Goal: Information Seeking & Learning: Find specific fact

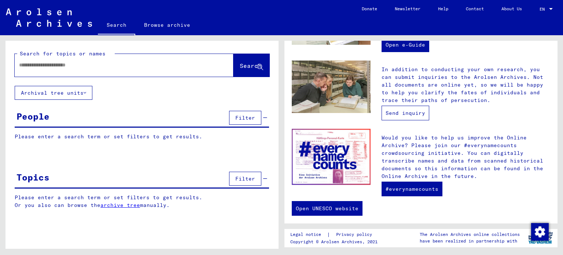
scroll to position [276, 0]
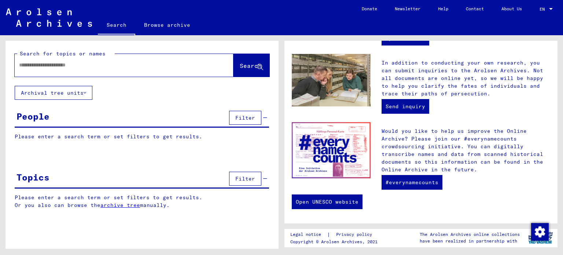
click at [43, 67] on input "text" at bounding box center [115, 65] width 192 height 8
paste input "**********"
type input "**********"
drag, startPoint x: 154, startPoint y: 65, endPoint x: 0, endPoint y: 69, distance: 153.6
click at [0, 69] on div "**********" at bounding box center [141, 141] width 282 height 213
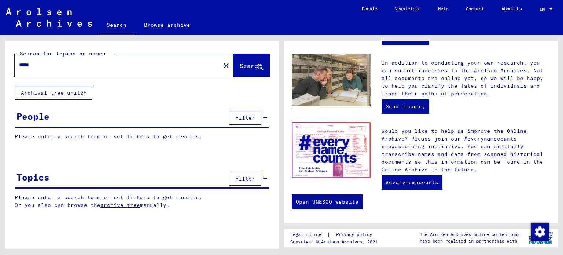
click at [19, 62] on input "*****" at bounding box center [115, 65] width 192 height 8
drag, startPoint x: 240, startPoint y: 64, endPoint x: 223, endPoint y: 101, distance: 40.5
click at [240, 64] on span "Search" at bounding box center [251, 65] width 22 height 7
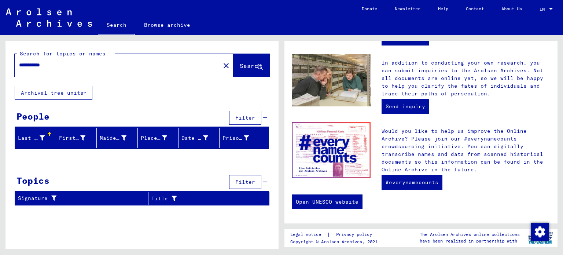
click at [55, 64] on input "**********" at bounding box center [115, 65] width 192 height 8
click at [19, 66] on div "**********" at bounding box center [113, 65] width 197 height 16
drag, startPoint x: 19, startPoint y: 64, endPoint x: 37, endPoint y: 66, distance: 17.3
click at [37, 66] on input "**********" at bounding box center [115, 65] width 192 height 8
type input "*****"
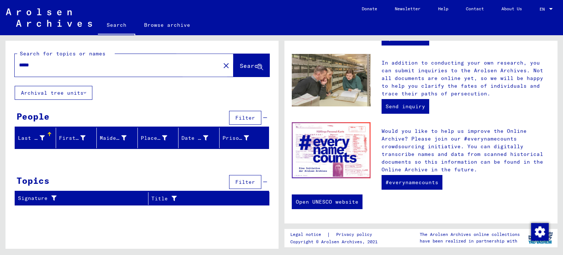
click at [240, 67] on span "Search" at bounding box center [251, 65] width 22 height 7
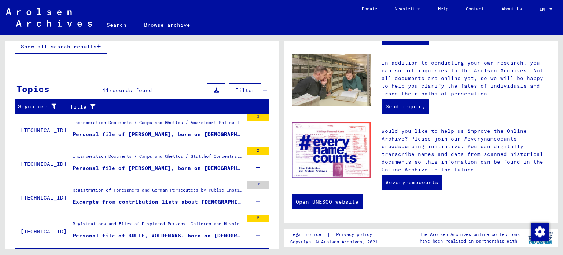
scroll to position [182, 0]
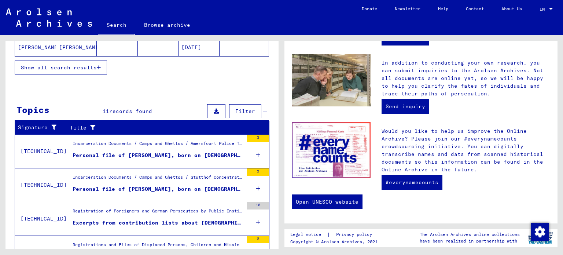
click at [132, 153] on div "Personal file of [PERSON_NAME], born on [DEMOGRAPHIC_DATA]" at bounding box center [158, 155] width 171 height 8
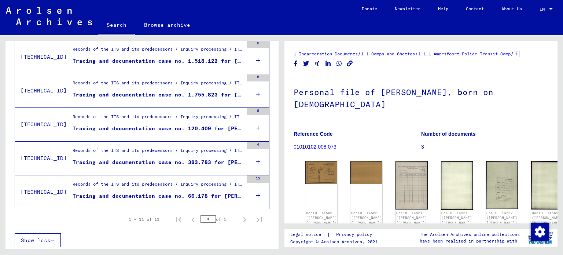
scroll to position [163, 0]
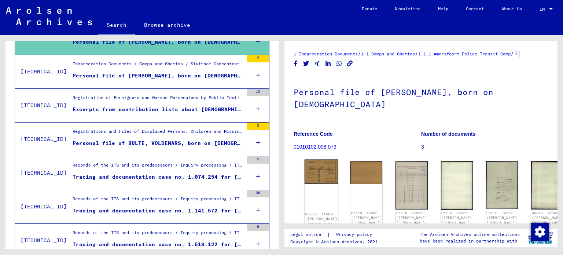
click at [328, 174] on img at bounding box center [322, 171] width 34 height 24
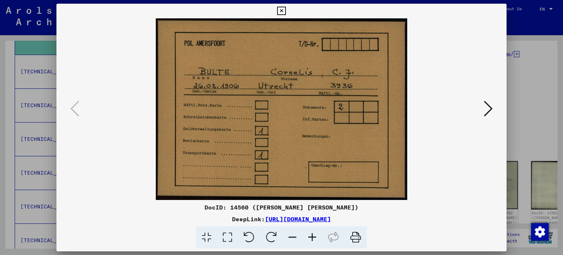
click at [491, 107] on icon at bounding box center [488, 109] width 9 height 18
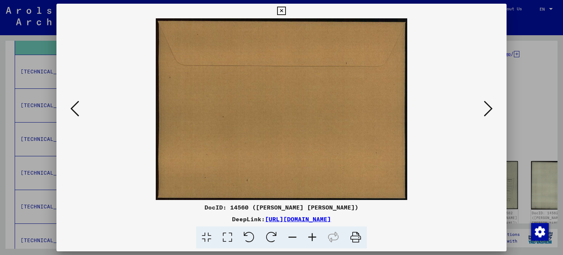
click at [490, 108] on icon at bounding box center [488, 109] width 9 height 18
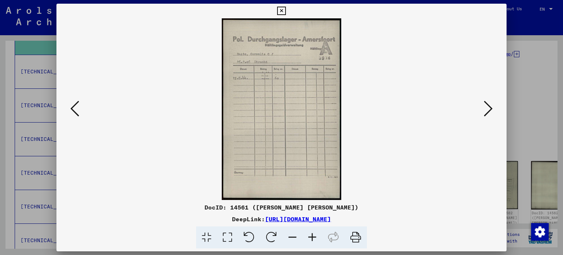
click at [490, 108] on icon at bounding box center [488, 109] width 9 height 18
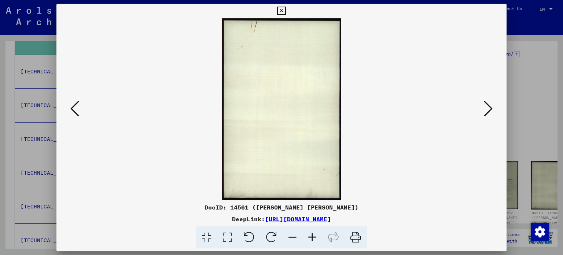
click at [490, 108] on icon at bounding box center [488, 109] width 9 height 18
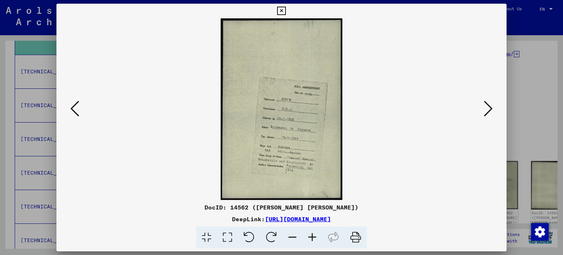
click at [309, 236] on icon at bounding box center [312, 237] width 20 height 22
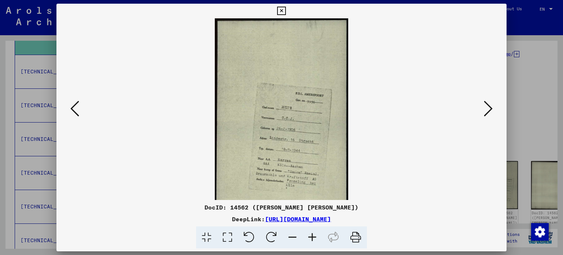
click at [309, 236] on icon at bounding box center [312, 237] width 20 height 22
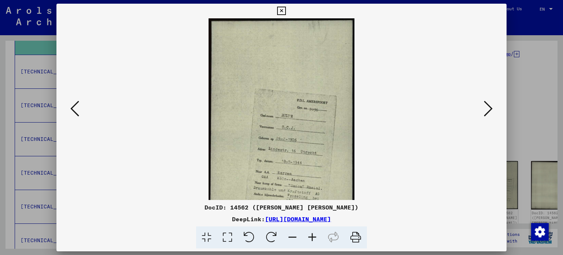
click at [309, 236] on icon at bounding box center [312, 237] width 20 height 22
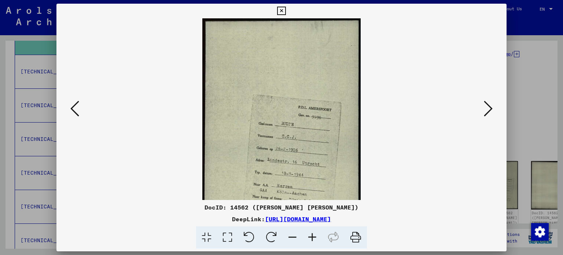
click at [310, 236] on icon at bounding box center [312, 237] width 20 height 22
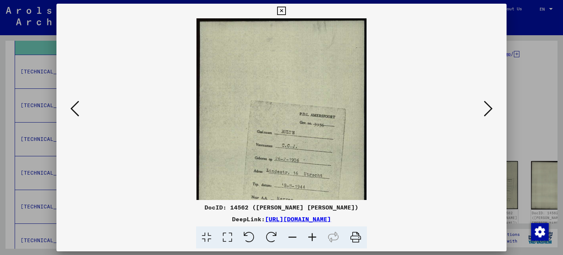
click at [310, 236] on icon at bounding box center [312, 237] width 20 height 22
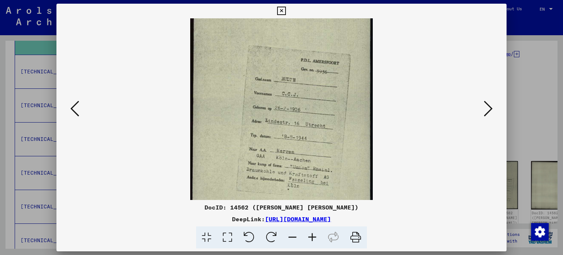
scroll to position [61, 0]
drag, startPoint x: 315, startPoint y: 183, endPoint x: 328, endPoint y: 123, distance: 61.4
click at [328, 123] on img at bounding box center [281, 93] width 183 height 273
click at [488, 114] on icon at bounding box center [488, 109] width 9 height 18
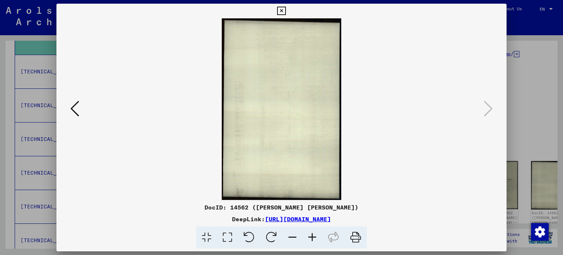
click at [281, 9] on icon at bounding box center [281, 11] width 8 height 9
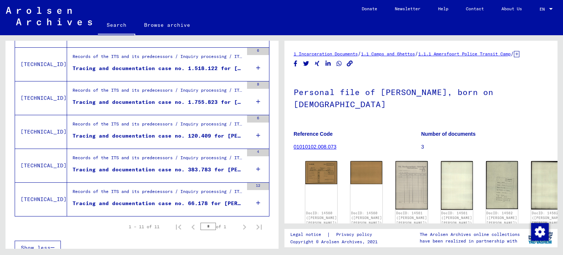
scroll to position [346, 0]
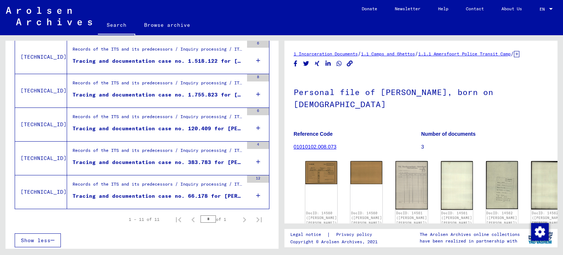
click at [212, 159] on div "Tracing and documentation case no. 383.783 for [PERSON_NAME] born [DEMOGRAPHIC_…" at bounding box center [158, 162] width 171 height 8
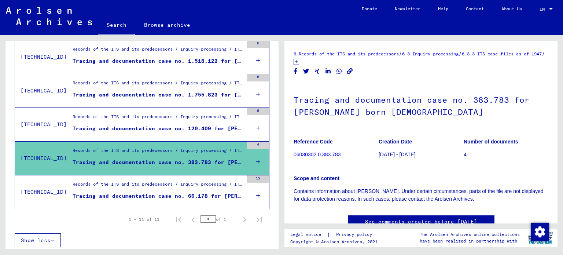
click at [230, 192] on div "Tracing and documentation case no. 66.178 for [PERSON_NAME] born [DEMOGRAPHIC_D…" at bounding box center [158, 196] width 171 height 8
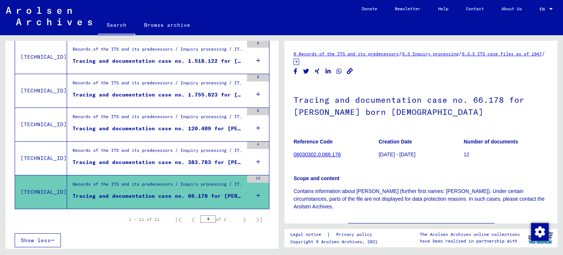
click at [199, 127] on div "Tracing and documentation case no. 120.409 for [PERSON_NAME] born [DEMOGRAPHIC_…" at bounding box center [158, 129] width 171 height 8
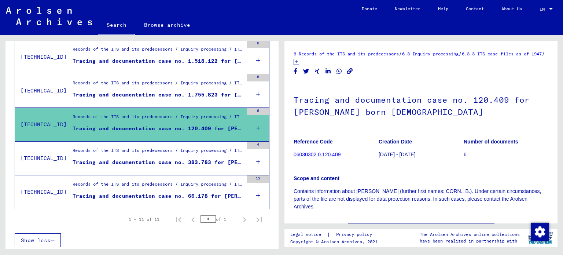
click at [198, 92] on div "Tracing and documentation case no. 1.755.823 for [PERSON_NAME] born [DEMOGRAPHI…" at bounding box center [158, 95] width 171 height 8
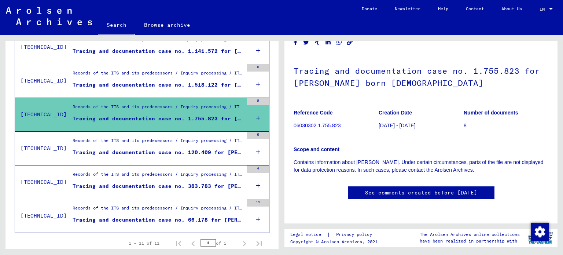
scroll to position [309, 0]
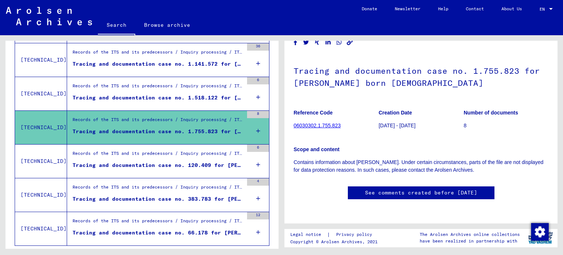
click at [131, 94] on div "Tracing and documentation case no. 1.518.122 for [PERSON_NAME] born [DEMOGRAPHI…" at bounding box center [158, 98] width 171 height 8
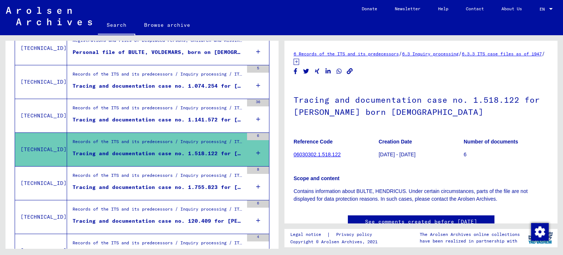
scroll to position [236, 0]
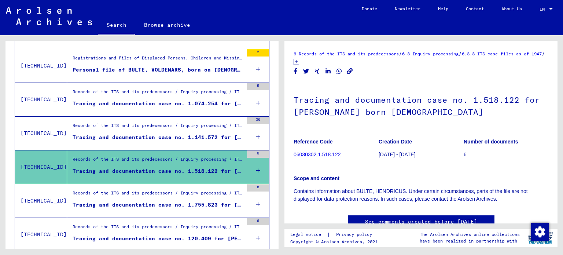
click at [123, 137] on div "Tracing and documentation case no. 1.141.572 for [PERSON_NAME] born [DEMOGRAPHI…" at bounding box center [158, 137] width 171 height 8
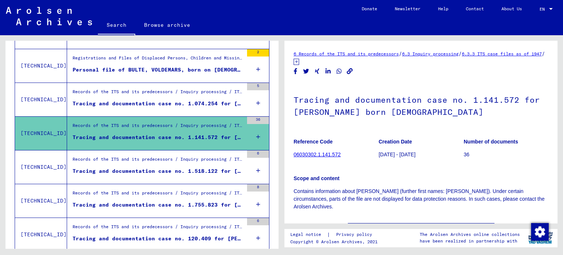
click at [133, 100] on div "Tracing and documentation case no. 1.074.254 for [PERSON_NAME] born [DEMOGRAPHI…" at bounding box center [158, 104] width 171 height 8
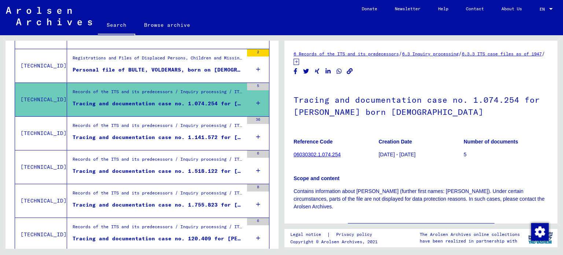
click at [135, 67] on div "Personal file of BULTE, VOLDEMARS, born on [DEMOGRAPHIC_DATA], born in [GEOGRAP…" at bounding box center [158, 70] width 171 height 8
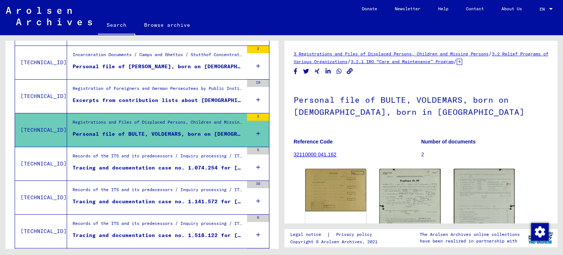
scroll to position [163, 0]
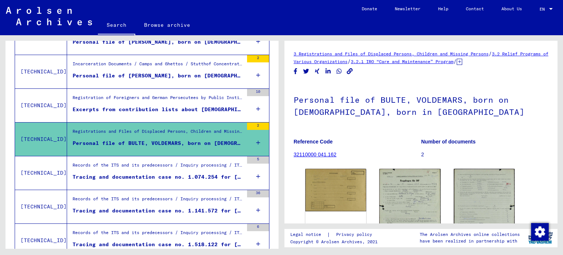
click at [153, 106] on div "Excerpts from contribution lists about [DEMOGRAPHIC_DATA] who were employed wit…" at bounding box center [158, 110] width 171 height 8
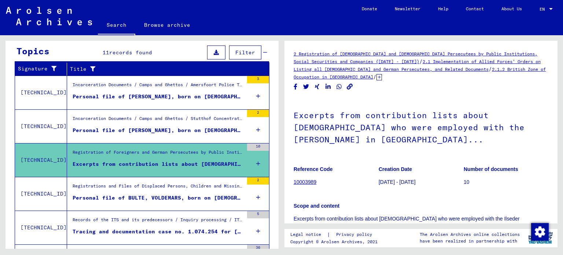
scroll to position [89, 0]
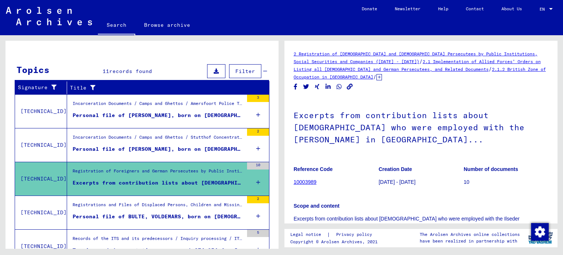
click at [166, 146] on div "Personal file of [PERSON_NAME], born on [DEMOGRAPHIC_DATA]" at bounding box center [158, 149] width 171 height 8
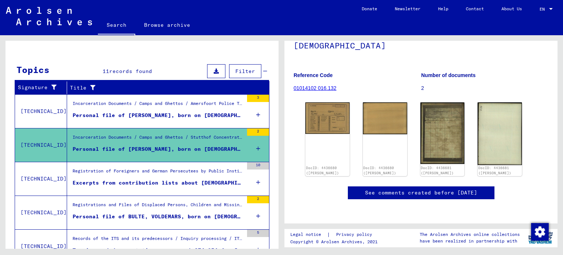
scroll to position [73, 0]
click at [155, 113] on div "Personal file of [PERSON_NAME], born on [DEMOGRAPHIC_DATA]" at bounding box center [158, 115] width 171 height 8
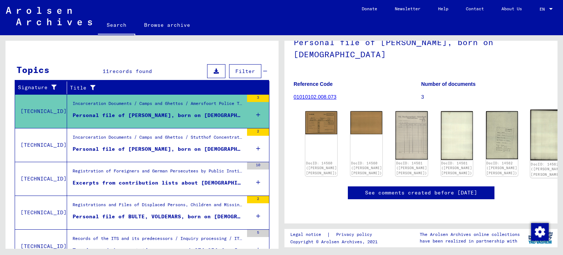
scroll to position [73, 0]
click at [315, 110] on img at bounding box center [322, 122] width 34 height 24
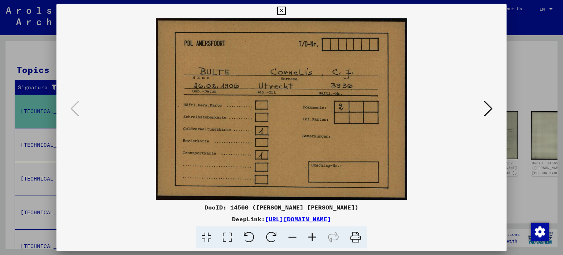
click at [282, 10] on icon at bounding box center [281, 11] width 8 height 9
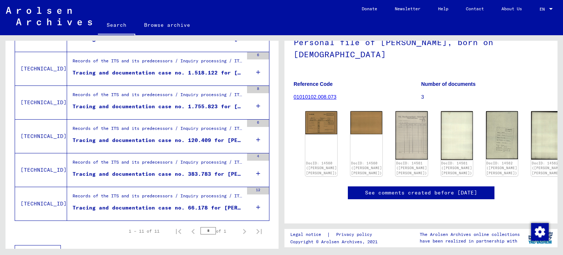
scroll to position [346, 0]
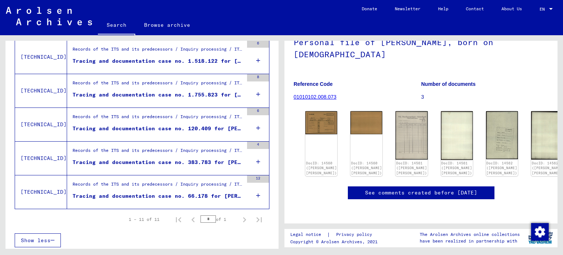
click at [165, 196] on div "Tracing and documentation case no. 66.178 for [PERSON_NAME] born [DEMOGRAPHIC_D…" at bounding box center [158, 196] width 171 height 8
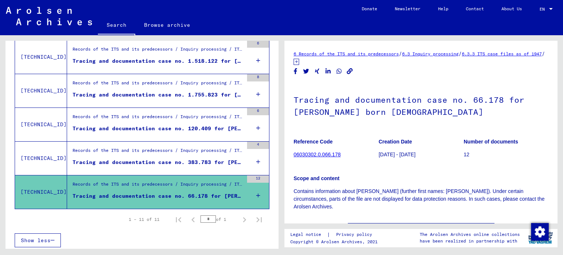
click at [160, 161] on div "Tracing and documentation case no. 383.783 for [PERSON_NAME] born [DEMOGRAPHIC_…" at bounding box center [158, 162] width 171 height 8
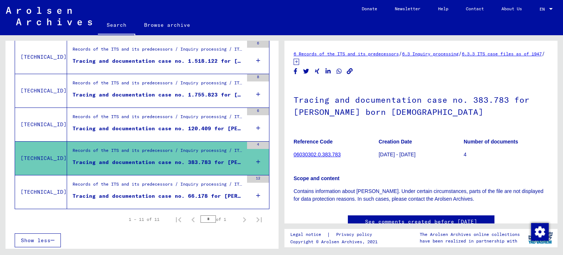
click at [151, 125] on div "Tracing and documentation case no. 120.409 for [PERSON_NAME] born [DEMOGRAPHIC_…" at bounding box center [158, 129] width 171 height 8
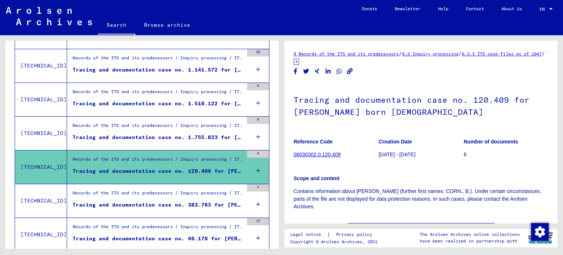
scroll to position [299, 0]
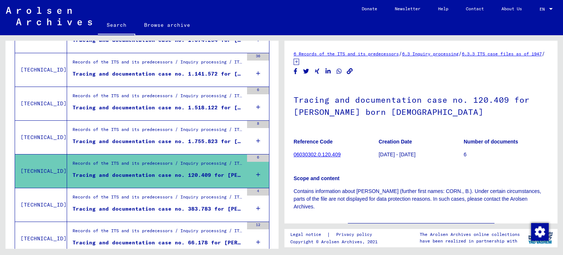
click at [157, 137] on div "Tracing and documentation case no. 1.755.823 for [PERSON_NAME] born [DEMOGRAPHI…" at bounding box center [158, 141] width 171 height 8
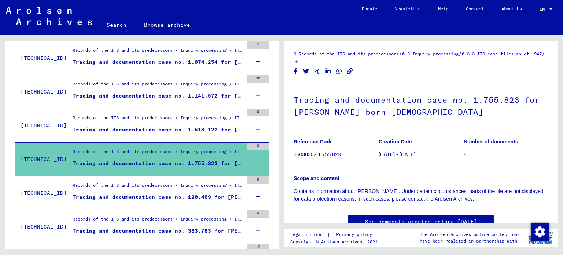
scroll to position [268, 0]
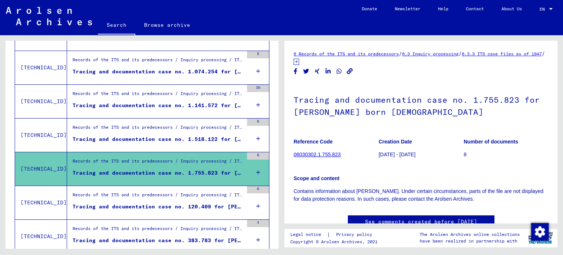
click at [167, 135] on div "Tracing and documentation case no. 1.518.122 for [PERSON_NAME] born [DEMOGRAPHI…" at bounding box center [158, 139] width 171 height 8
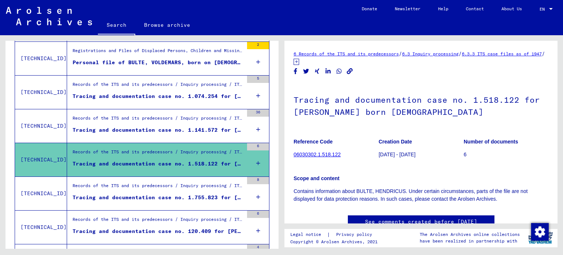
scroll to position [223, 0]
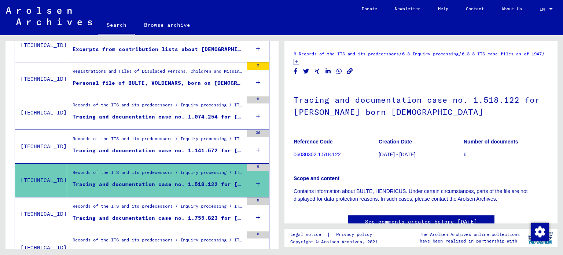
drag, startPoint x: 182, startPoint y: 142, endPoint x: 192, endPoint y: 153, distance: 15.3
click at [182, 142] on div "Records of the ITS and its predecessors / Inquiry processing / ITS case files a…" at bounding box center [158, 140] width 171 height 10
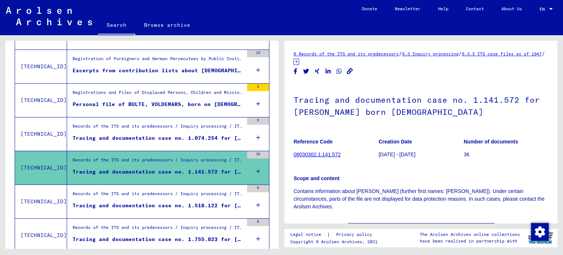
scroll to position [201, 0]
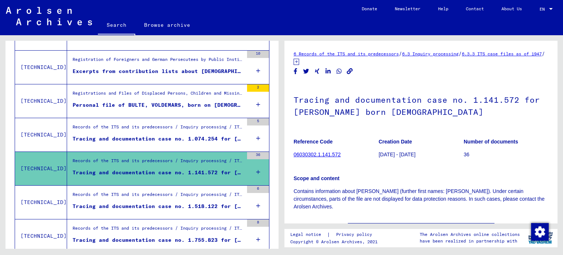
click at [206, 130] on div "Records of the ITS and its predecessors / Inquiry processing / ITS case files a…" at bounding box center [158, 129] width 171 height 10
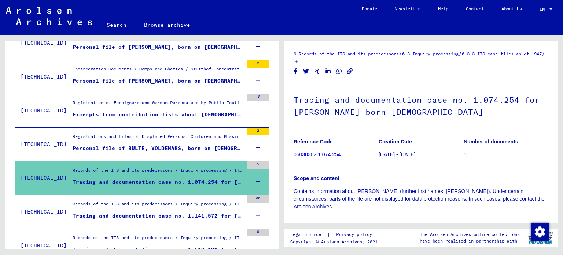
scroll to position [157, 0]
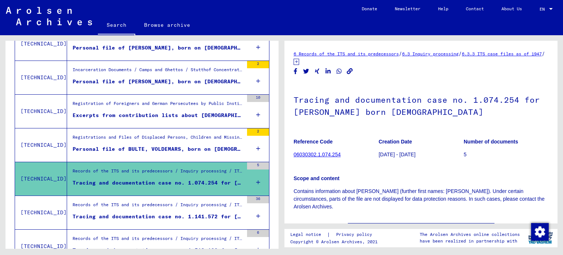
click at [179, 141] on div "Registrations and Files of Displaced Persons, Children and Missing Persons / Re…" at bounding box center [158, 139] width 171 height 10
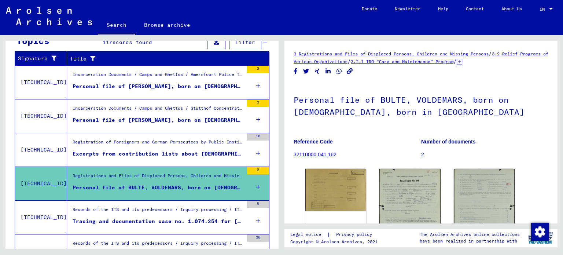
scroll to position [117, 0]
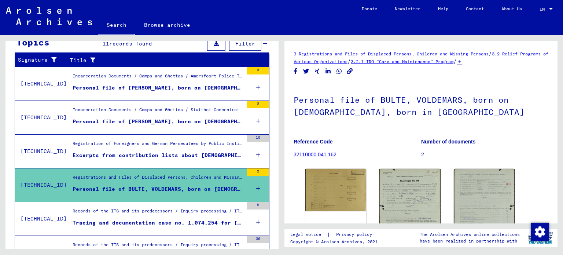
click at [199, 154] on div "Excerpts from contribution lists about [DEMOGRAPHIC_DATA] who were employed wit…" at bounding box center [158, 155] width 171 height 8
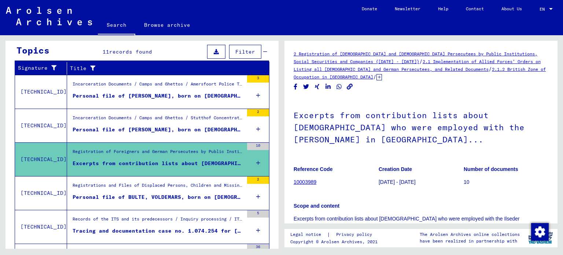
scroll to position [105, 0]
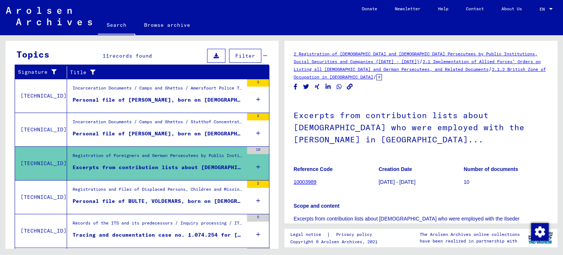
click at [178, 132] on div "Personal file of [PERSON_NAME], born on [DEMOGRAPHIC_DATA]" at bounding box center [158, 134] width 171 height 8
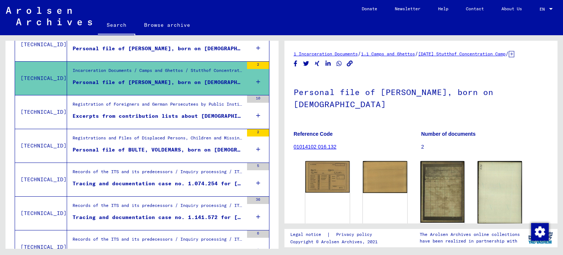
scroll to position [178, 0]
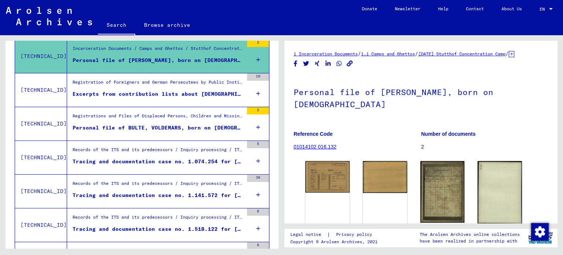
click at [152, 161] on div "Tracing and documentation case no. 1.074.254 for [PERSON_NAME] born [DEMOGRAPHI…" at bounding box center [158, 162] width 171 height 8
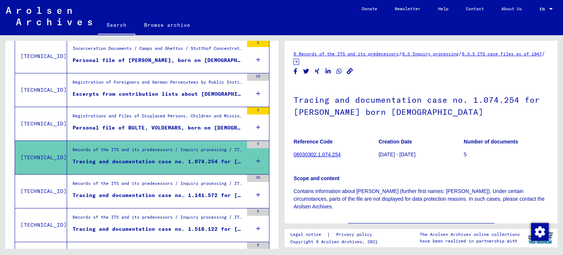
click at [194, 194] on div "Tracing and documentation case no. 1.141.572 for [PERSON_NAME] born [DEMOGRAPHI…" at bounding box center [158, 195] width 171 height 8
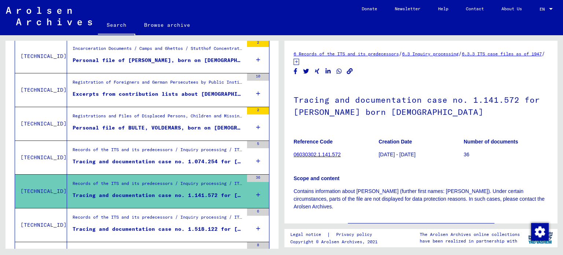
click at [161, 225] on div "Tracing and documentation case no. 1.518.122 for [PERSON_NAME] born [DEMOGRAPHI…" at bounding box center [158, 229] width 171 height 8
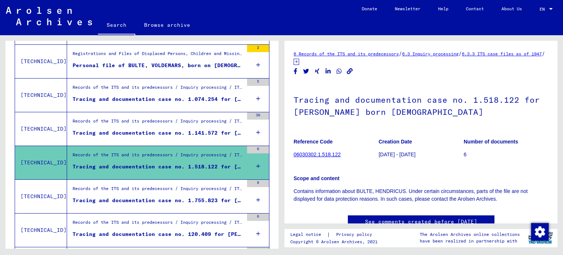
scroll to position [251, 0]
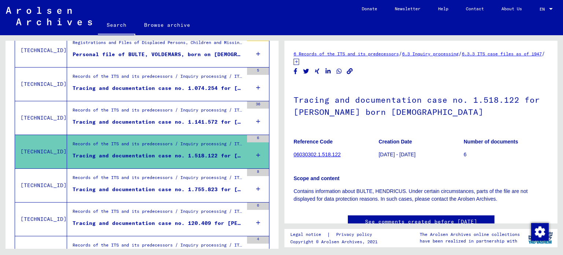
click at [182, 185] on div "Tracing and documentation case no. 1.755.823 for [PERSON_NAME] born [DEMOGRAPHI…" at bounding box center [158, 189] width 171 height 8
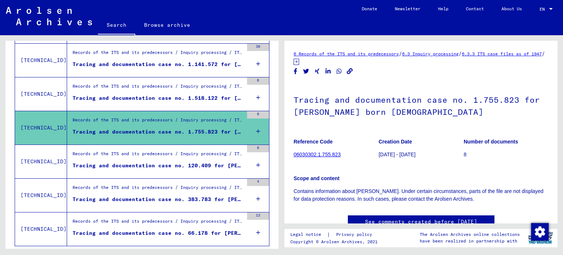
scroll to position [325, 0]
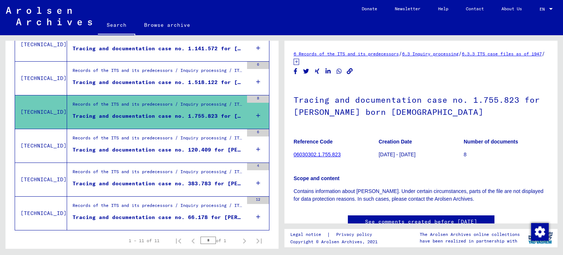
click at [207, 149] on div "Tracing and documentation case no. 120.409 for [PERSON_NAME] born [DEMOGRAPHIC_…" at bounding box center [158, 150] width 171 height 8
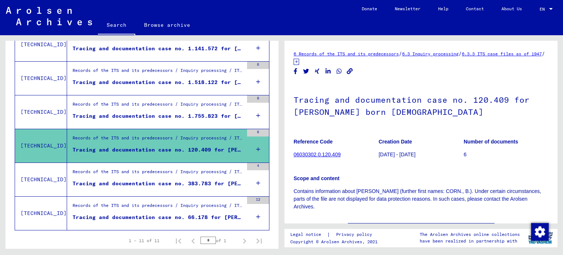
click at [208, 180] on div "Tracing and documentation case no. 383.783 for [PERSON_NAME] born [DEMOGRAPHIC_…" at bounding box center [158, 184] width 171 height 8
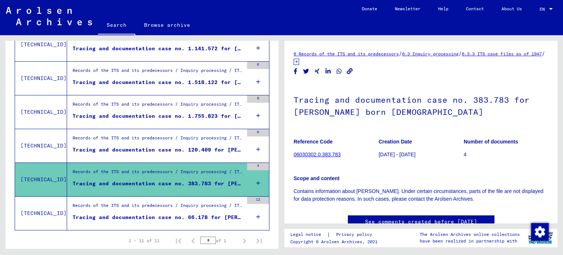
scroll to position [346, 0]
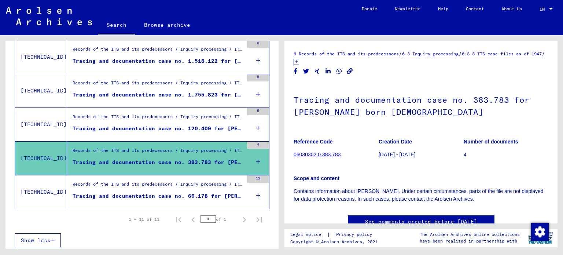
click at [204, 188] on div "Records of the ITS and its predecessors / Inquiry processing / ITS case files a…" at bounding box center [158, 186] width 171 height 10
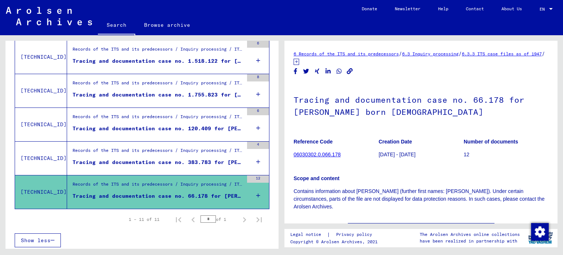
click at [204, 192] on div "Tracing and documentation case no. 66.178 for [PERSON_NAME] born [DEMOGRAPHIC_D…" at bounding box center [158, 196] width 171 height 8
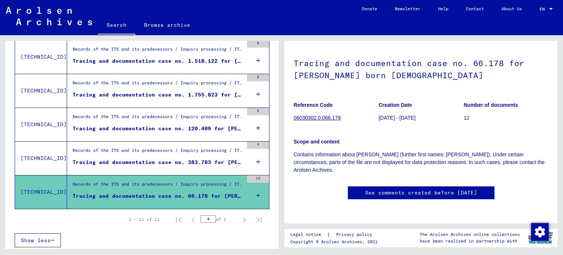
scroll to position [12, 0]
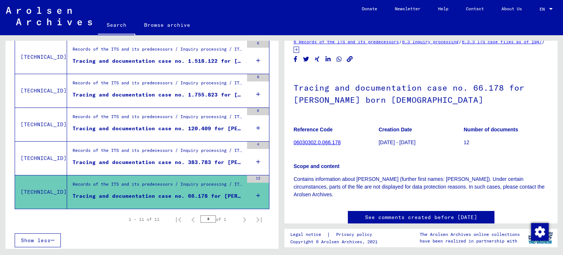
click at [321, 142] on link "06030302.0.066.178" at bounding box center [317, 142] width 47 height 6
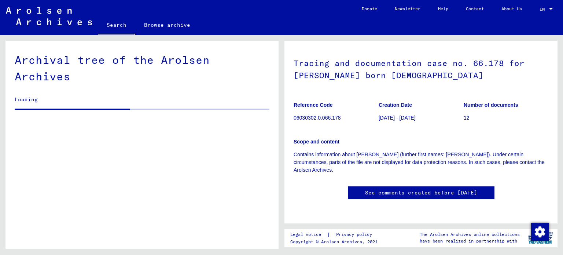
scroll to position [37, 0]
click at [464, 118] on p "12" at bounding box center [506, 118] width 85 height 8
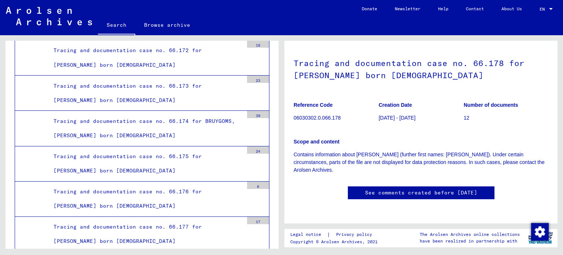
scroll to position [10429, 0]
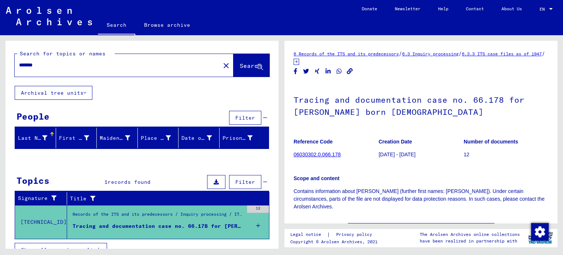
drag, startPoint x: 54, startPoint y: 62, endPoint x: 7, endPoint y: 61, distance: 47.7
click at [7, 61] on div "Search for topics or names ******* close Search" at bounding box center [141, 63] width 273 height 45
drag, startPoint x: 239, startPoint y: 64, endPoint x: 242, endPoint y: 71, distance: 7.8
click at [240, 64] on span "Search" at bounding box center [251, 65] width 22 height 7
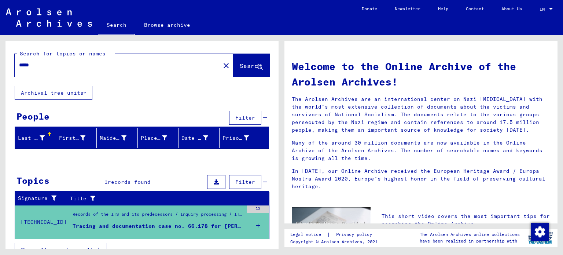
click at [257, 67] on icon at bounding box center [260, 67] width 6 height 6
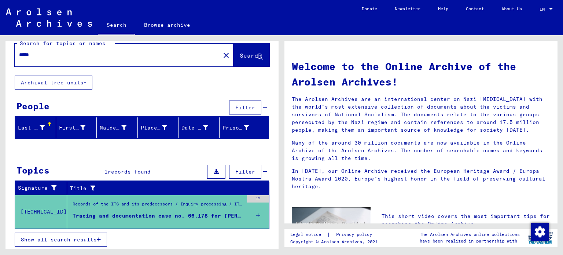
click at [180, 212] on div "Tracing and documentation case no. 66.178 for [PERSON_NAME] born [DEMOGRAPHIC_D…" at bounding box center [158, 216] width 171 height 8
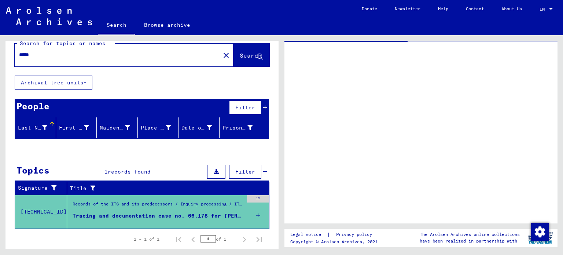
type input "*******"
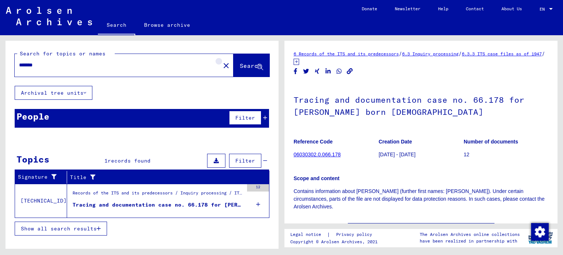
click at [222, 66] on mat-icon "close" at bounding box center [226, 65] width 9 height 9
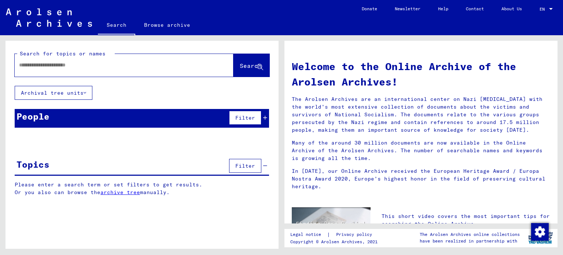
click at [21, 63] on input "text" at bounding box center [115, 65] width 192 height 8
type input "*****"
click at [240, 66] on span "Search" at bounding box center [251, 65] width 22 height 7
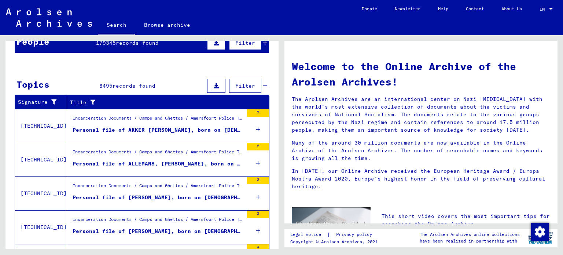
scroll to position [124, 0]
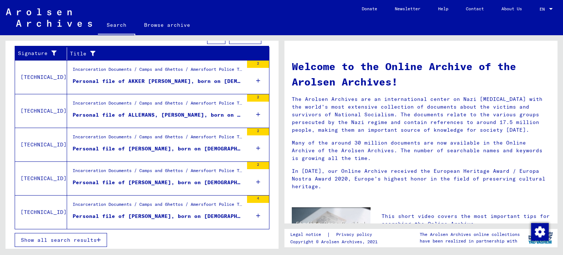
click at [103, 239] on button "Show all search results" at bounding box center [61, 240] width 92 height 14
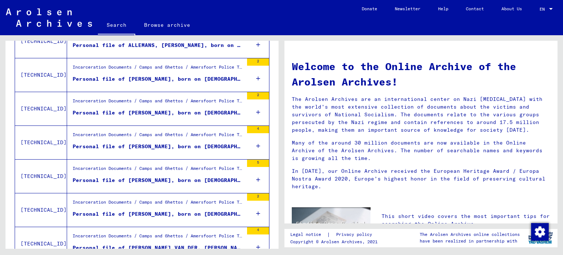
scroll to position [197, 0]
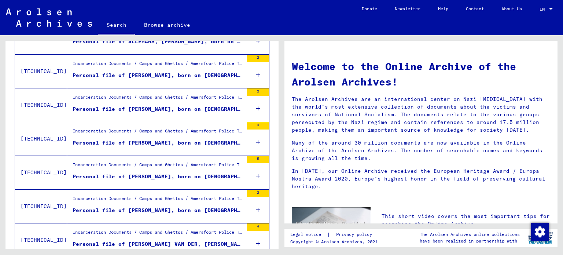
click at [134, 174] on div "Personal file of [PERSON_NAME], born on [DEMOGRAPHIC_DATA]" at bounding box center [158, 177] width 171 height 8
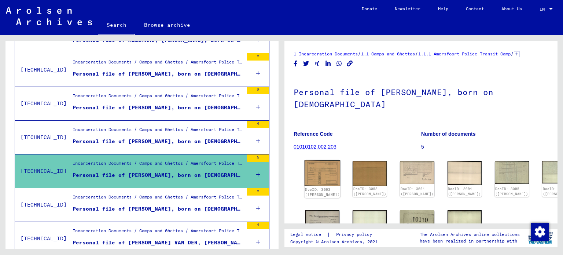
click at [323, 177] on img at bounding box center [323, 173] width 36 height 26
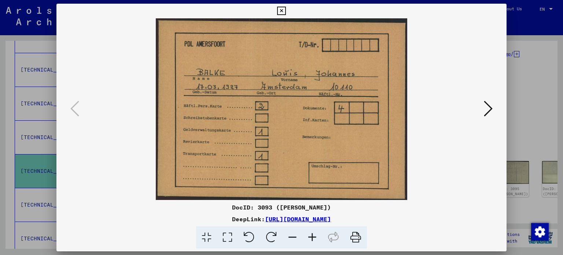
click at [490, 107] on icon at bounding box center [488, 109] width 9 height 18
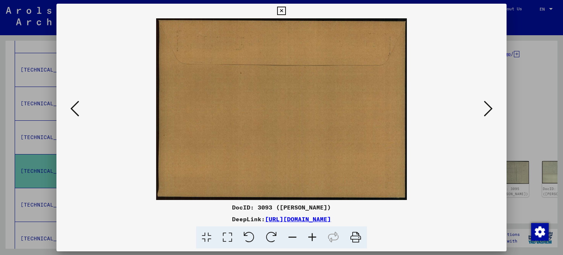
click at [490, 108] on icon at bounding box center [488, 109] width 9 height 18
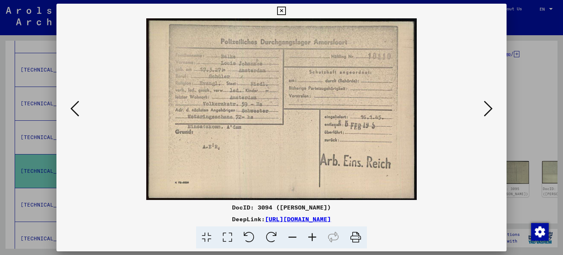
click at [488, 108] on icon at bounding box center [488, 109] width 9 height 18
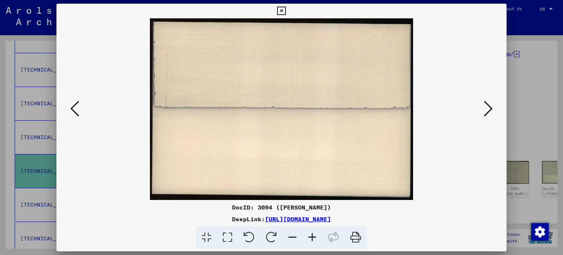
click at [488, 108] on icon at bounding box center [488, 109] width 9 height 18
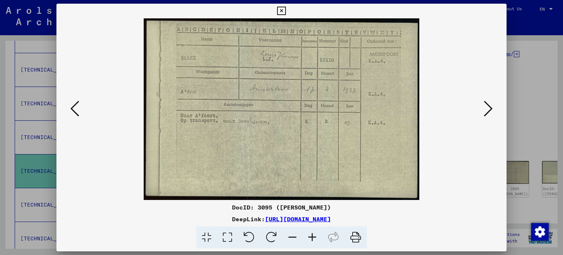
click at [488, 108] on icon at bounding box center [488, 109] width 9 height 18
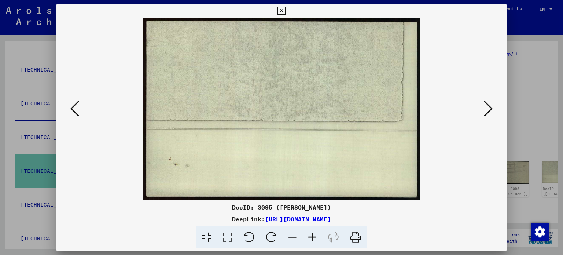
click at [488, 108] on icon at bounding box center [488, 109] width 9 height 18
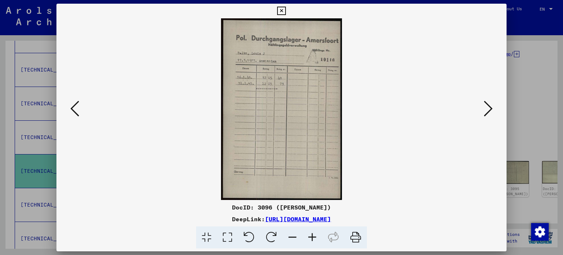
click at [488, 108] on icon at bounding box center [488, 109] width 9 height 18
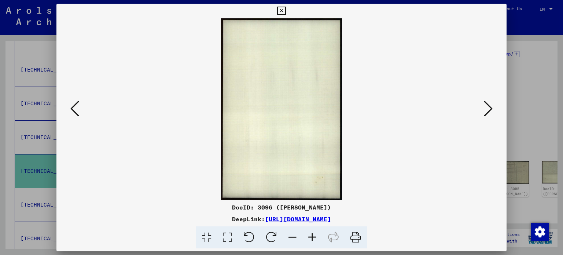
click at [488, 108] on icon at bounding box center [488, 109] width 9 height 18
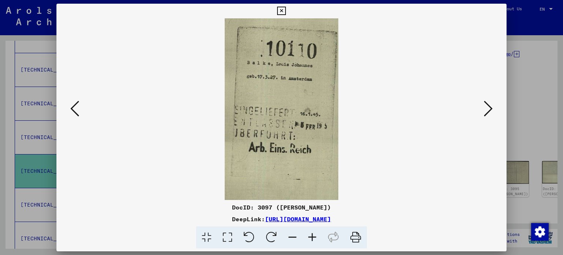
click at [488, 108] on icon at bounding box center [488, 109] width 9 height 18
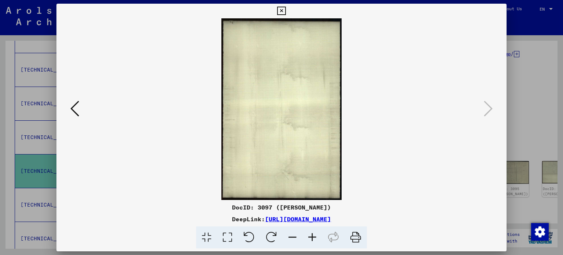
click at [283, 10] on icon at bounding box center [281, 11] width 8 height 9
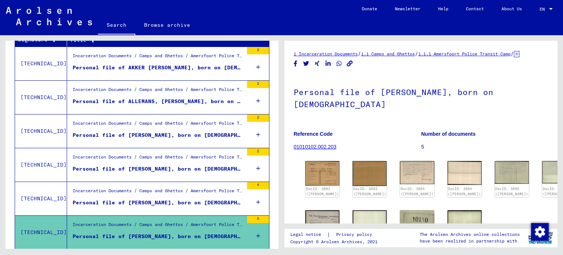
scroll to position [15, 0]
